Goal: Information Seeking & Learning: Learn about a topic

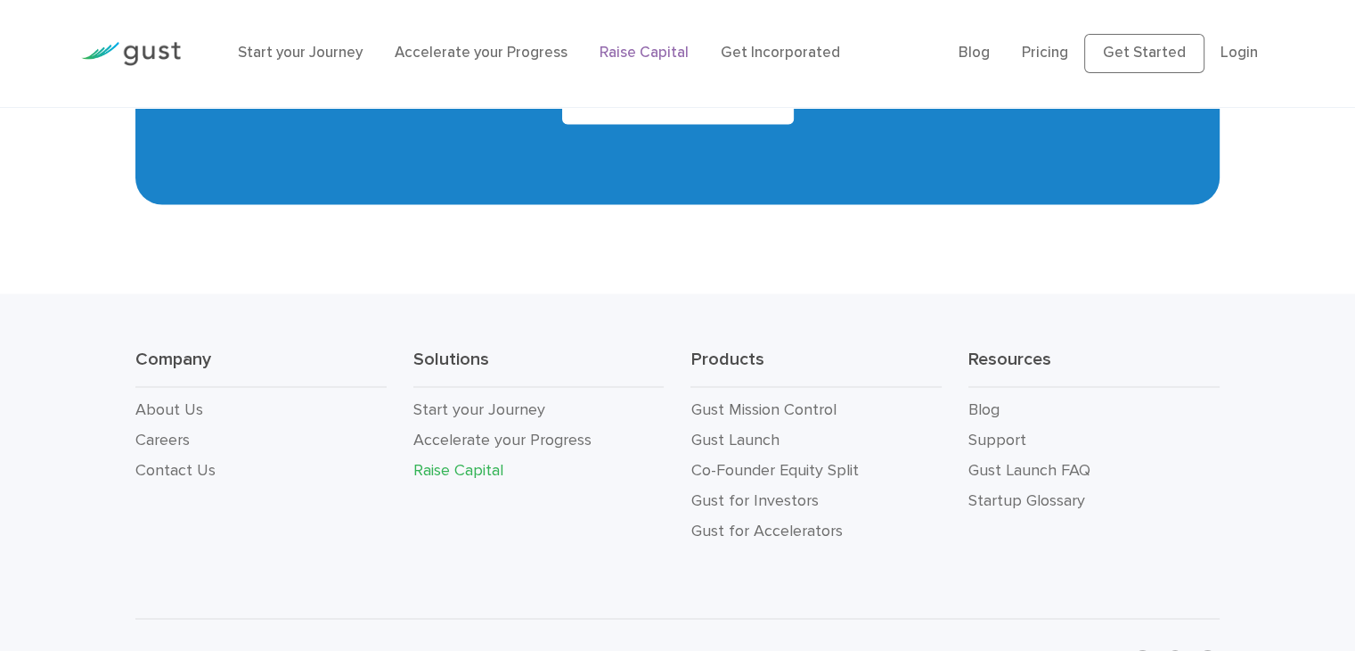
scroll to position [3208, 0]
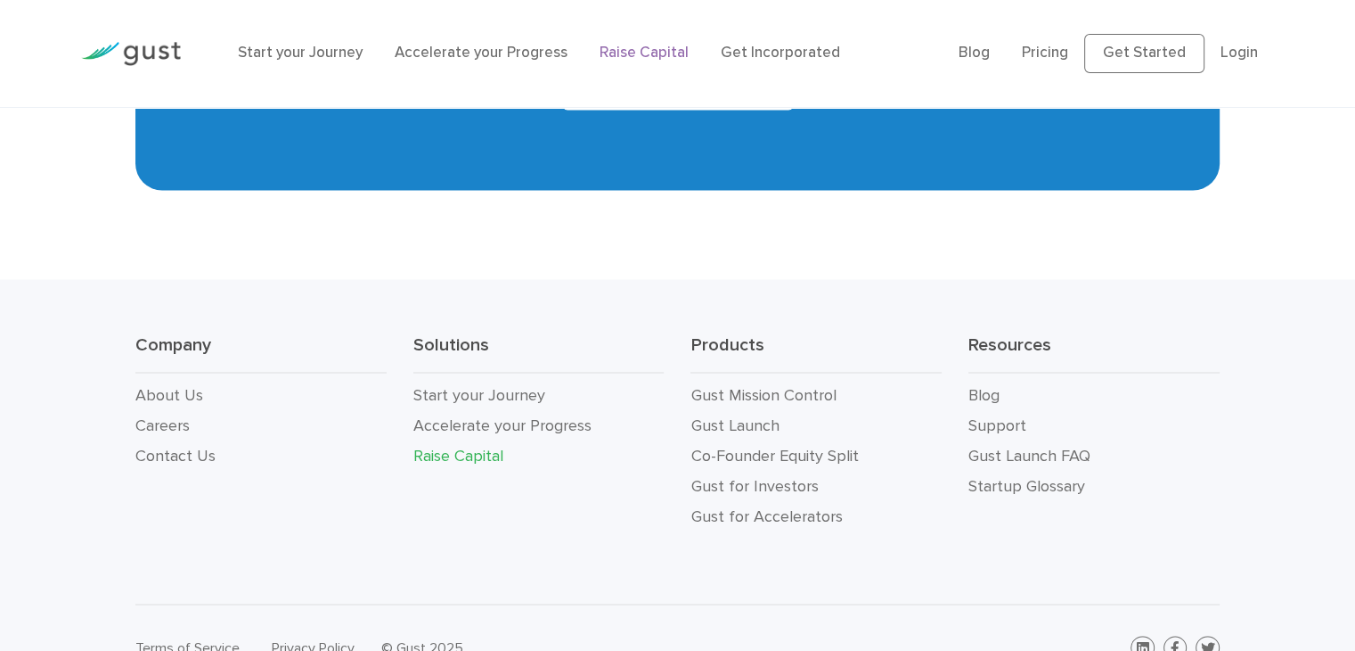
click at [632, 58] on link "Raise Capital" at bounding box center [644, 53] width 89 height 18
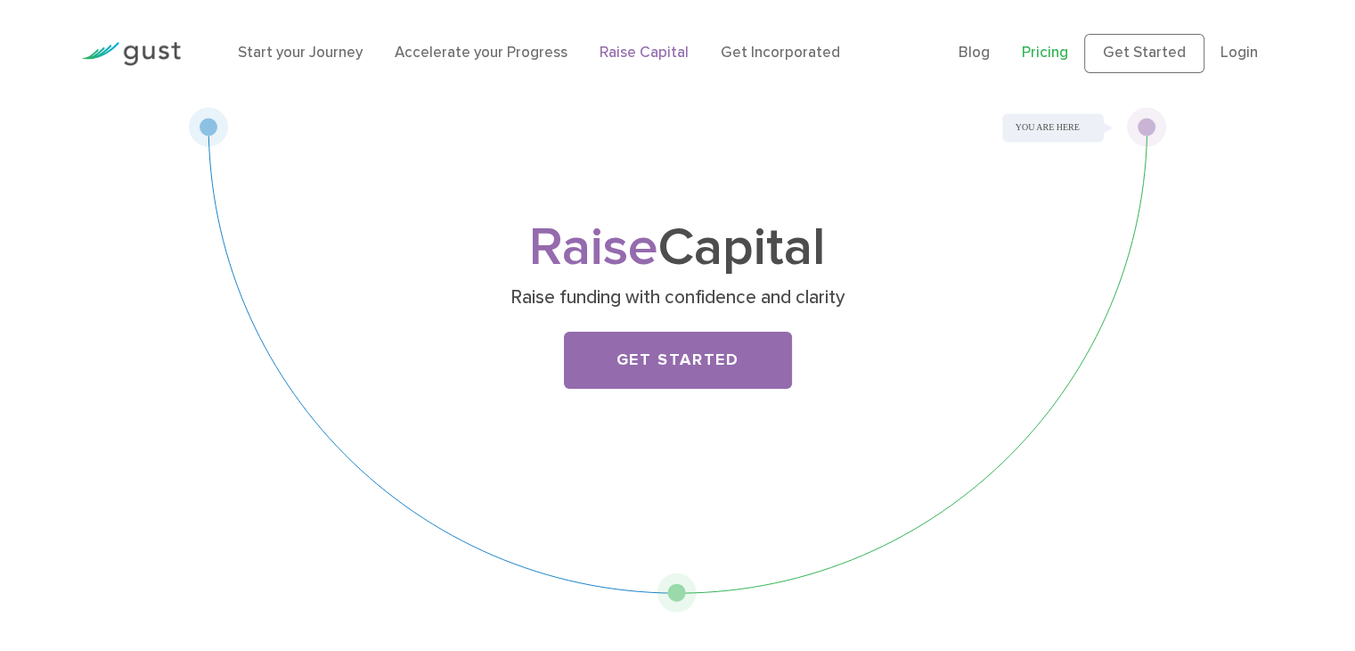
click at [1064, 49] on link "Pricing" at bounding box center [1045, 53] width 46 height 18
